Goal: Navigation & Orientation: Find specific page/section

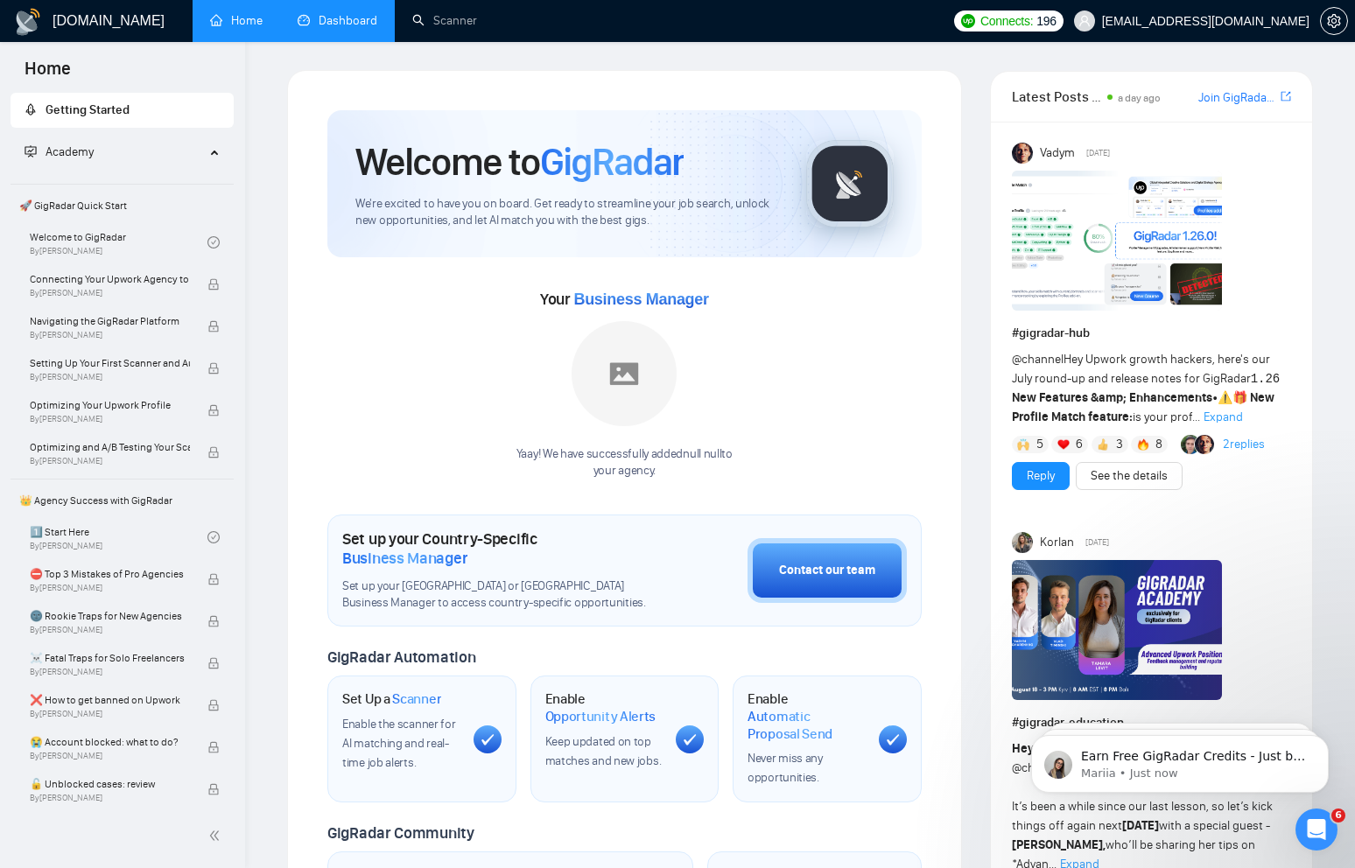
click at [351, 17] on link "Dashboard" at bounding box center [338, 20] width 80 height 15
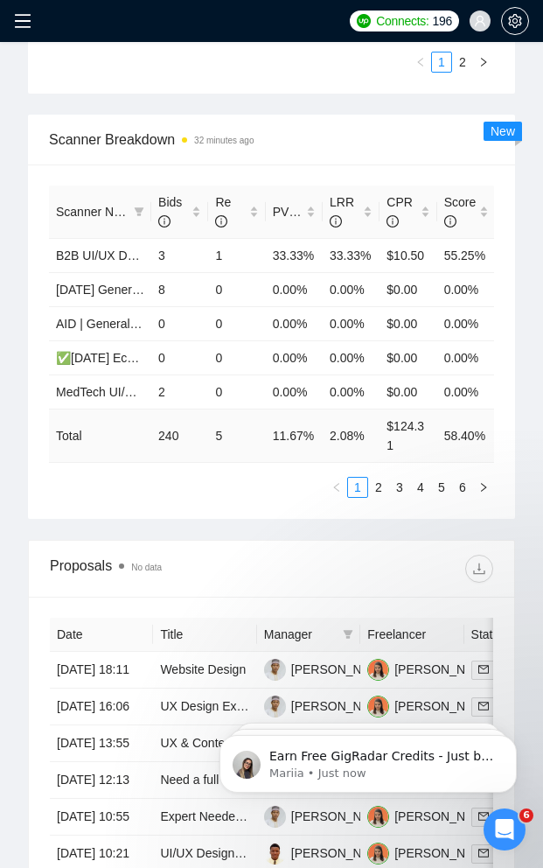
scroll to position [888, 0]
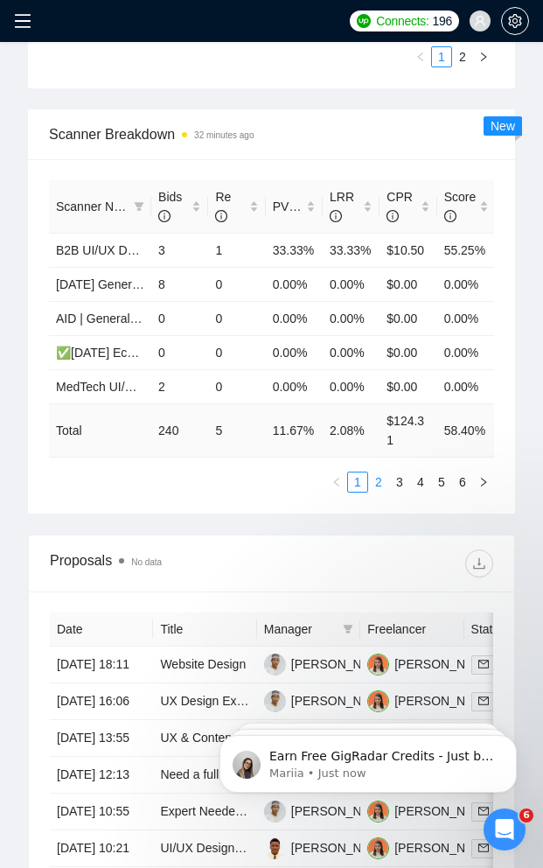
click at [375, 492] on link "2" at bounding box center [378, 482] width 19 height 19
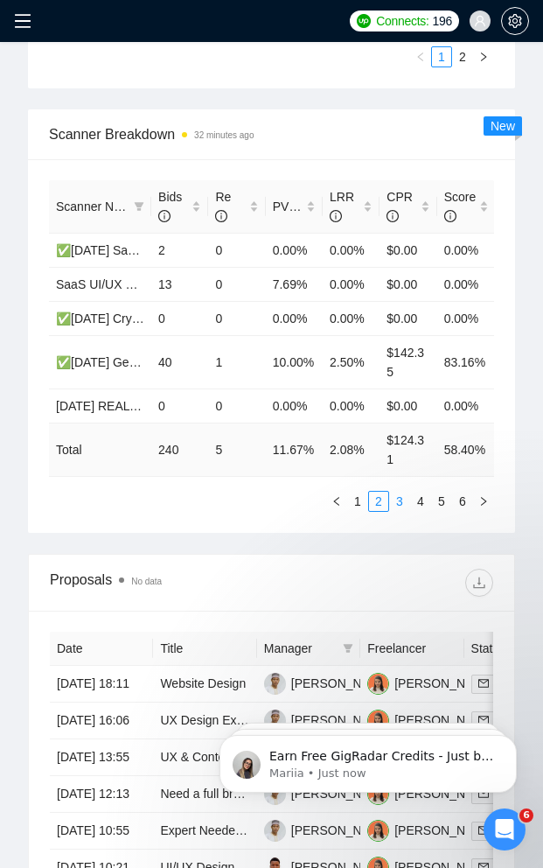
click at [400, 504] on link "3" at bounding box center [399, 501] width 19 height 19
